Goal: Task Accomplishment & Management: Use online tool/utility

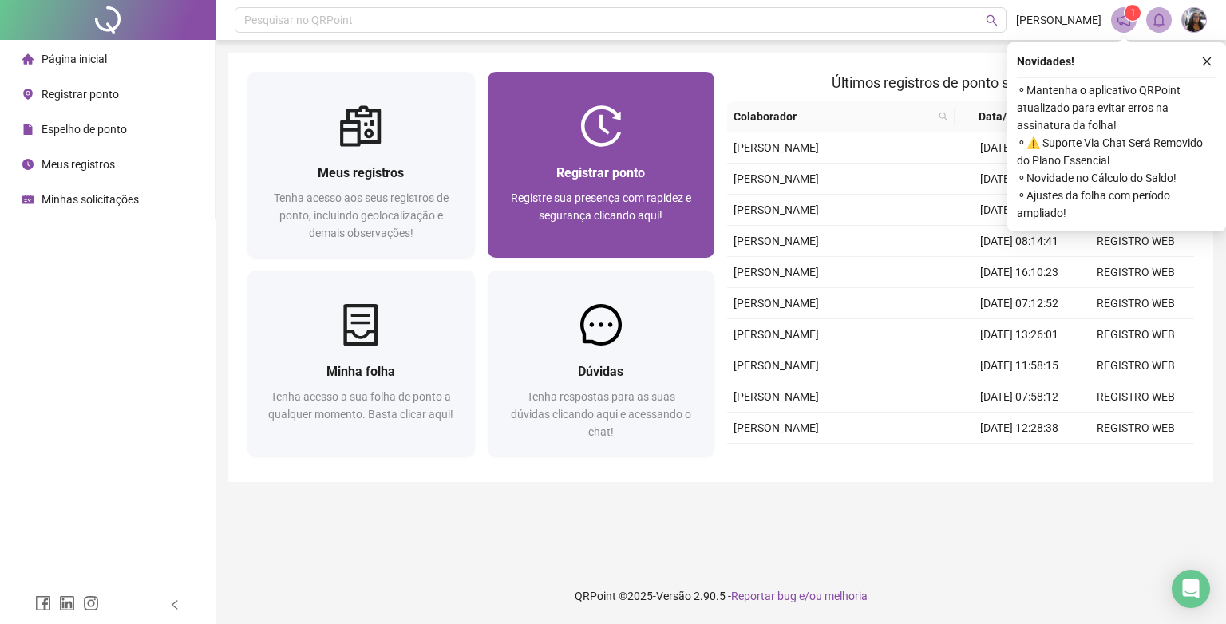
click at [658, 187] on div "Registrar ponto Registre sua presença com rapidez e segurança clicando aqui!" at bounding box center [601, 202] width 189 height 79
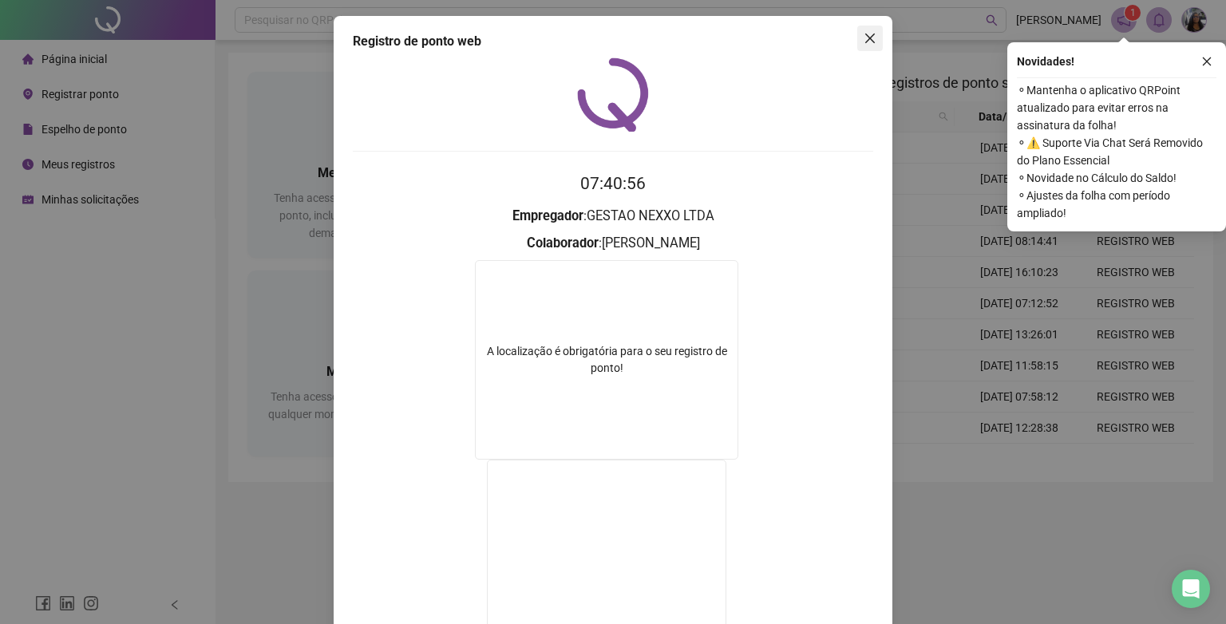
click at [864, 42] on icon "close" at bounding box center [870, 38] width 13 height 13
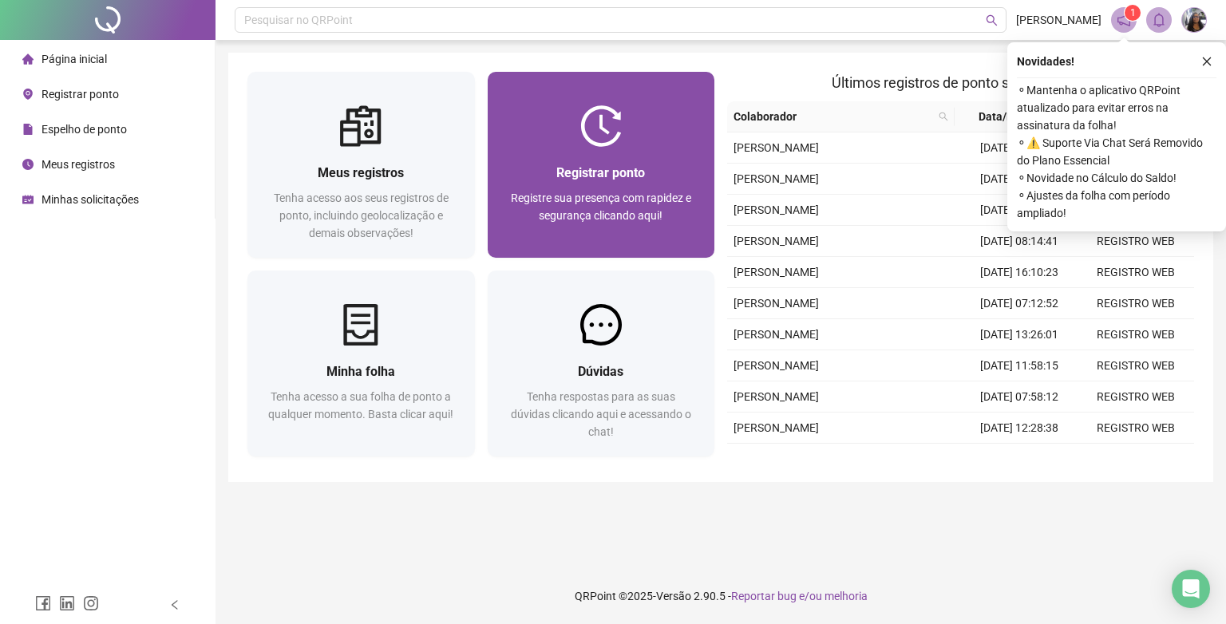
click at [657, 144] on div at bounding box center [602, 126] width 228 height 42
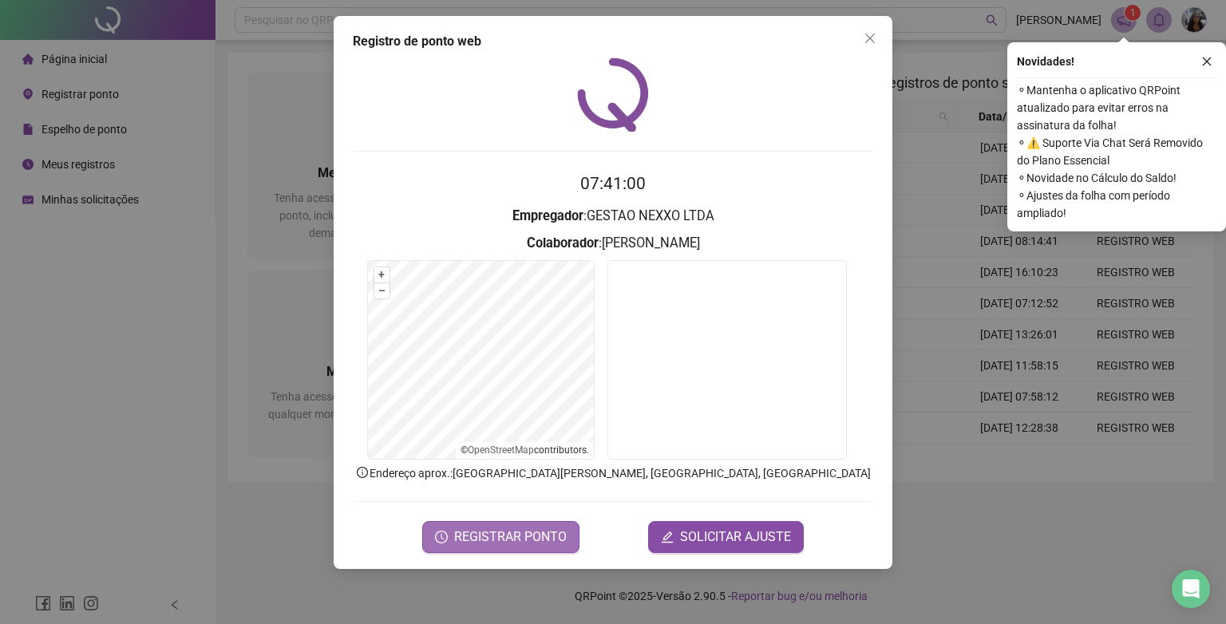
click at [520, 528] on span "REGISTRAR PONTO" at bounding box center [510, 537] width 113 height 19
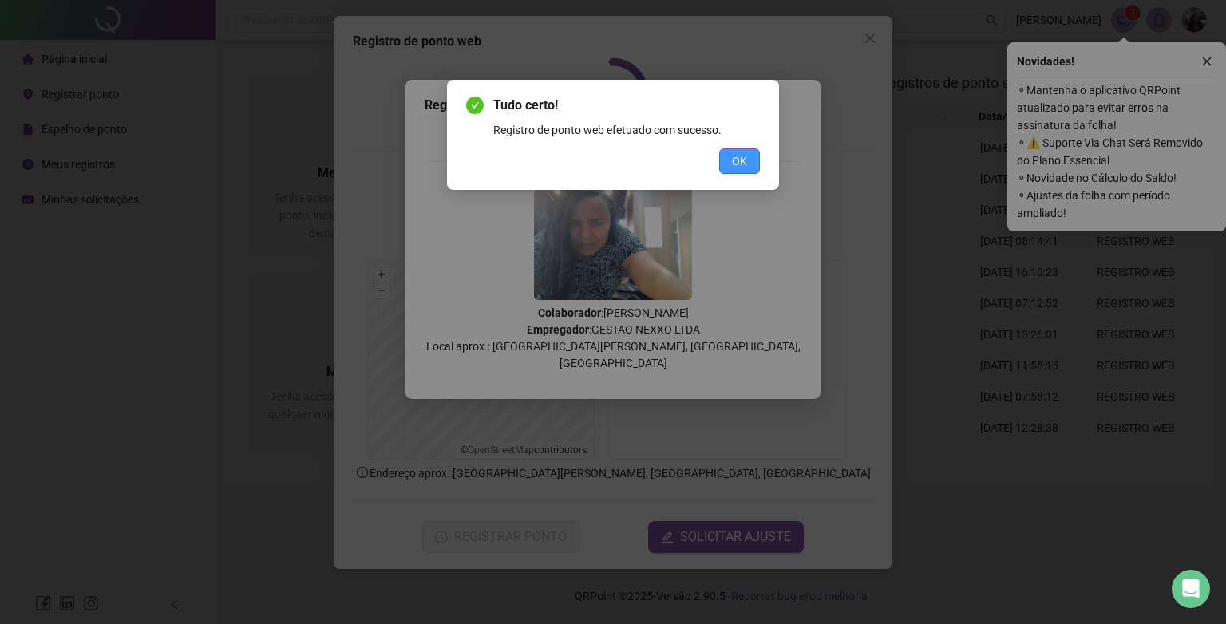
click at [741, 163] on span "OK" at bounding box center [739, 161] width 15 height 18
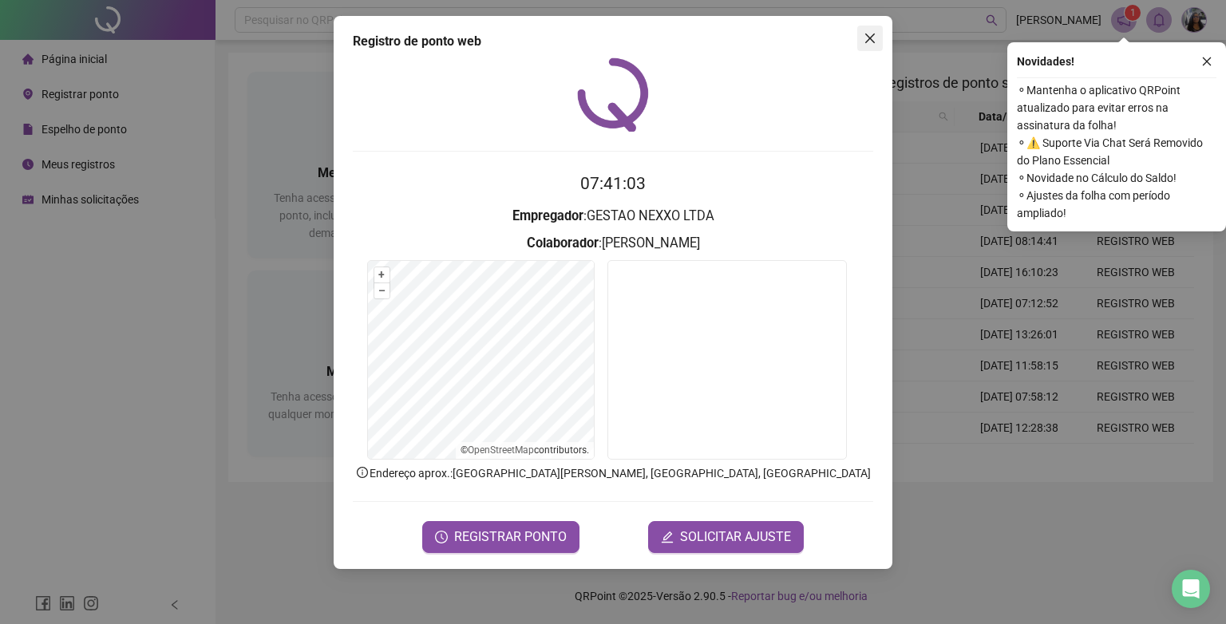
click at [878, 37] on span "Close" at bounding box center [870, 38] width 26 height 13
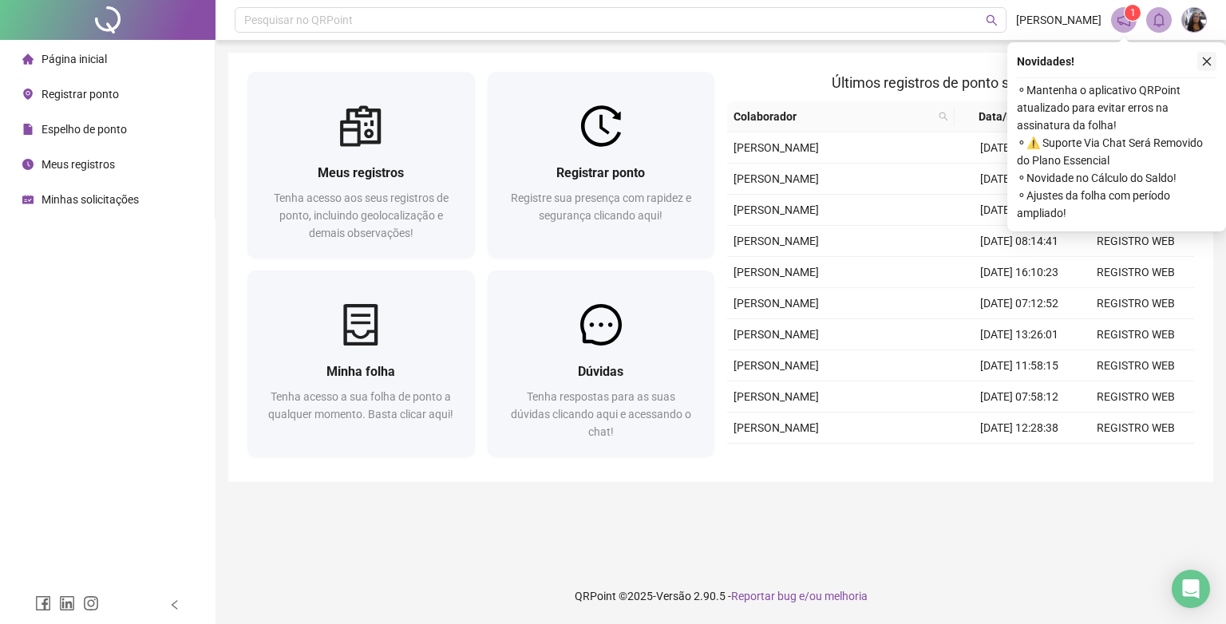
click at [1209, 61] on icon "close" at bounding box center [1206, 61] width 11 height 11
